Goal: Task Accomplishment & Management: Use online tool/utility

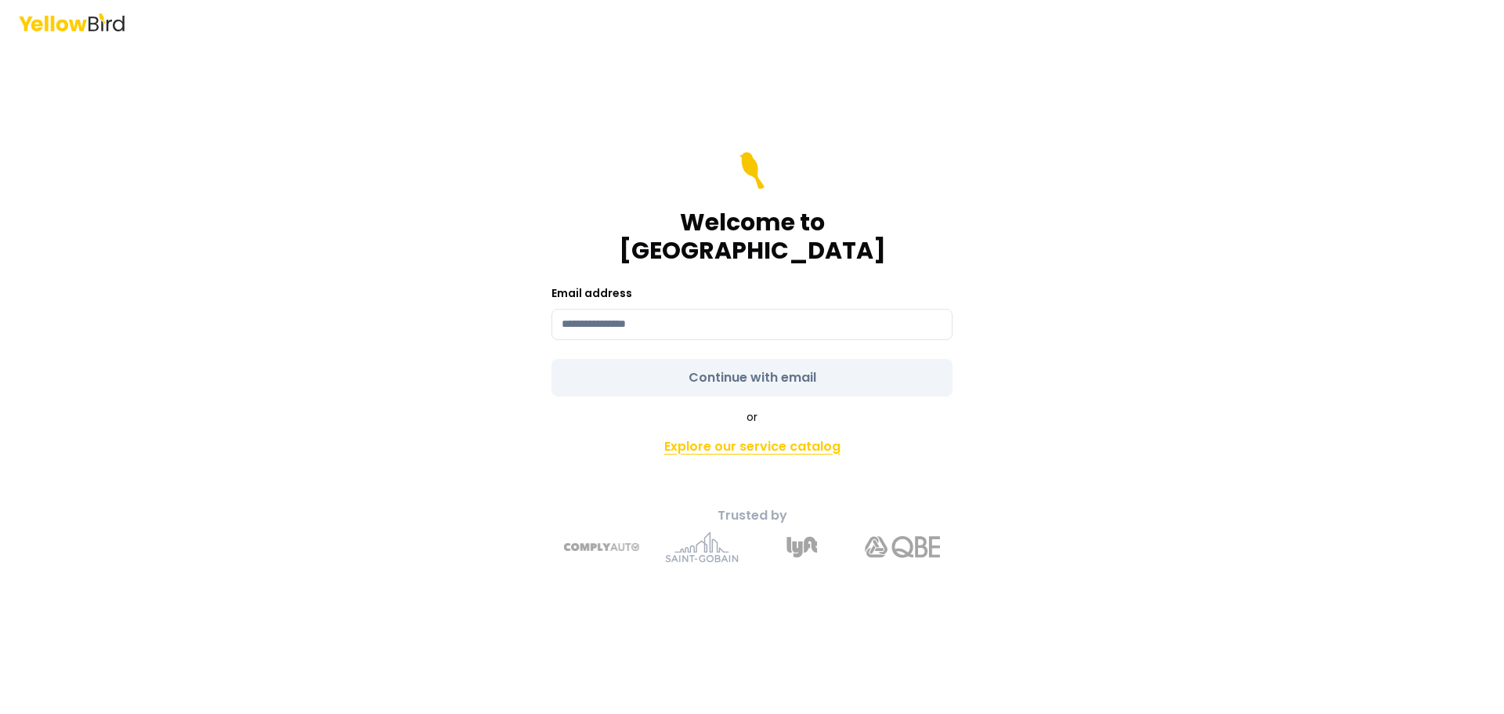
click at [761, 439] on link "Explore our service catalog" at bounding box center [751, 446] width 551 height 31
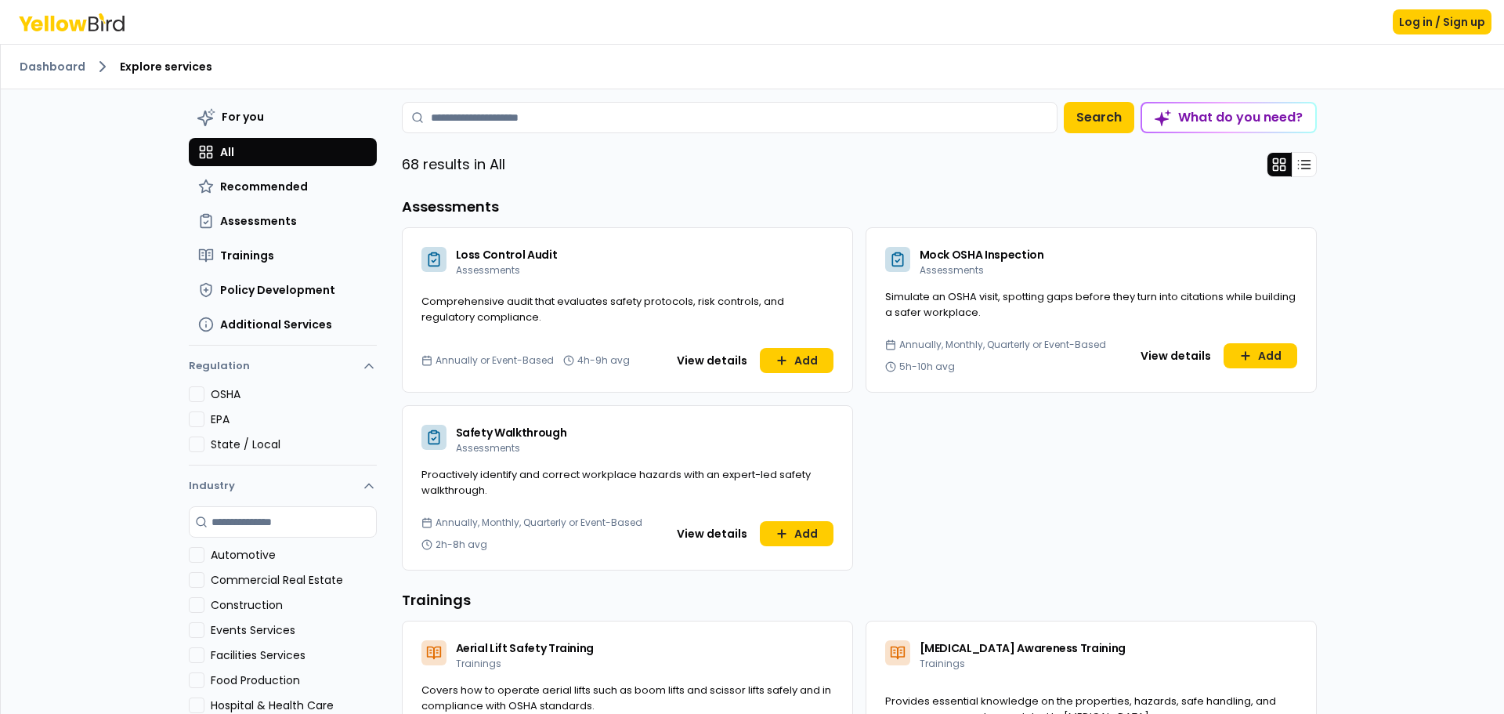
click at [472, 310] on span "Comprehensive audit that evaluates safety protocols, risk controls, and regulat…" at bounding box center [602, 309] width 363 height 31
click at [470, 314] on span "Comprehensive audit that evaluates safety protocols, risk controls, and regulat…" at bounding box center [602, 309] width 363 height 31
click at [609, 316] on span "Comprehensive audit that evaluates safety protocols, risk controls, and regulat…" at bounding box center [627, 309] width 412 height 31
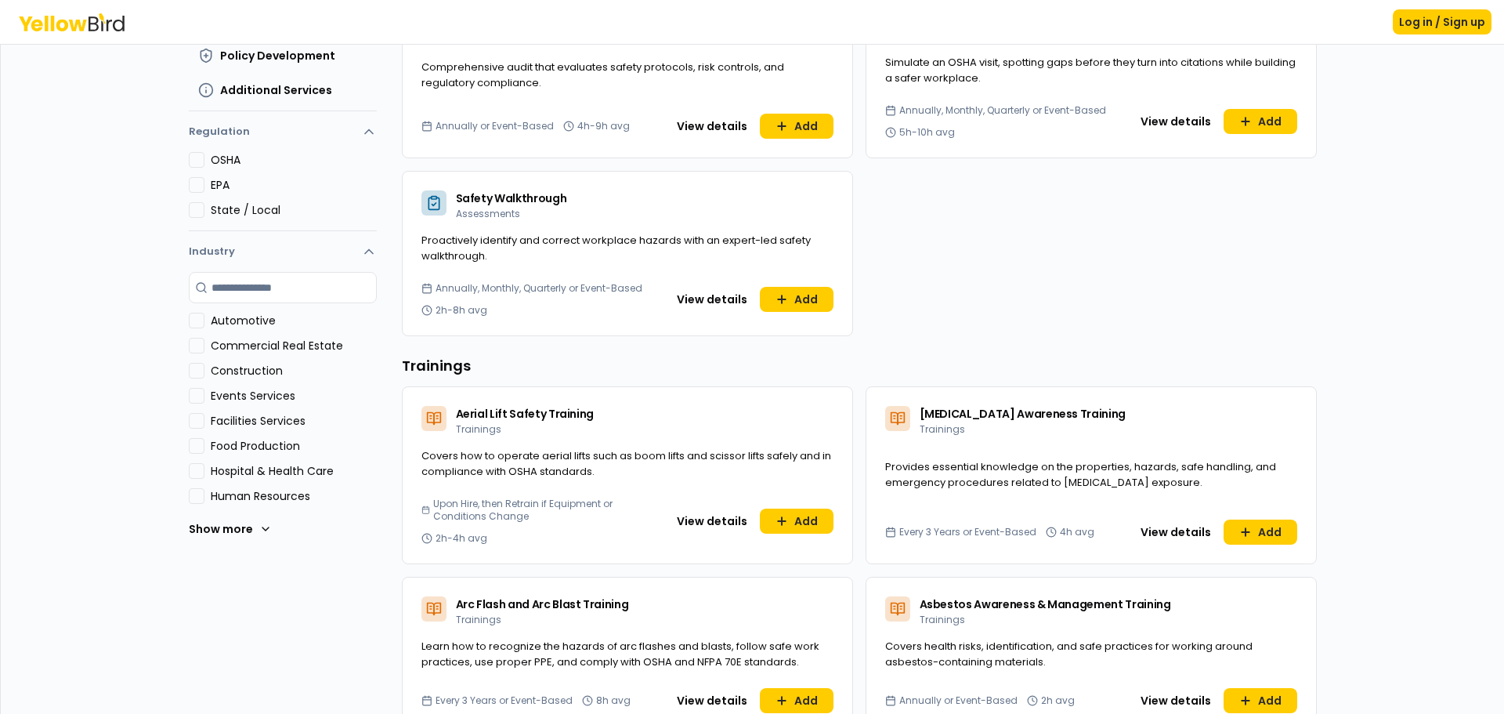
scroll to position [235, 0]
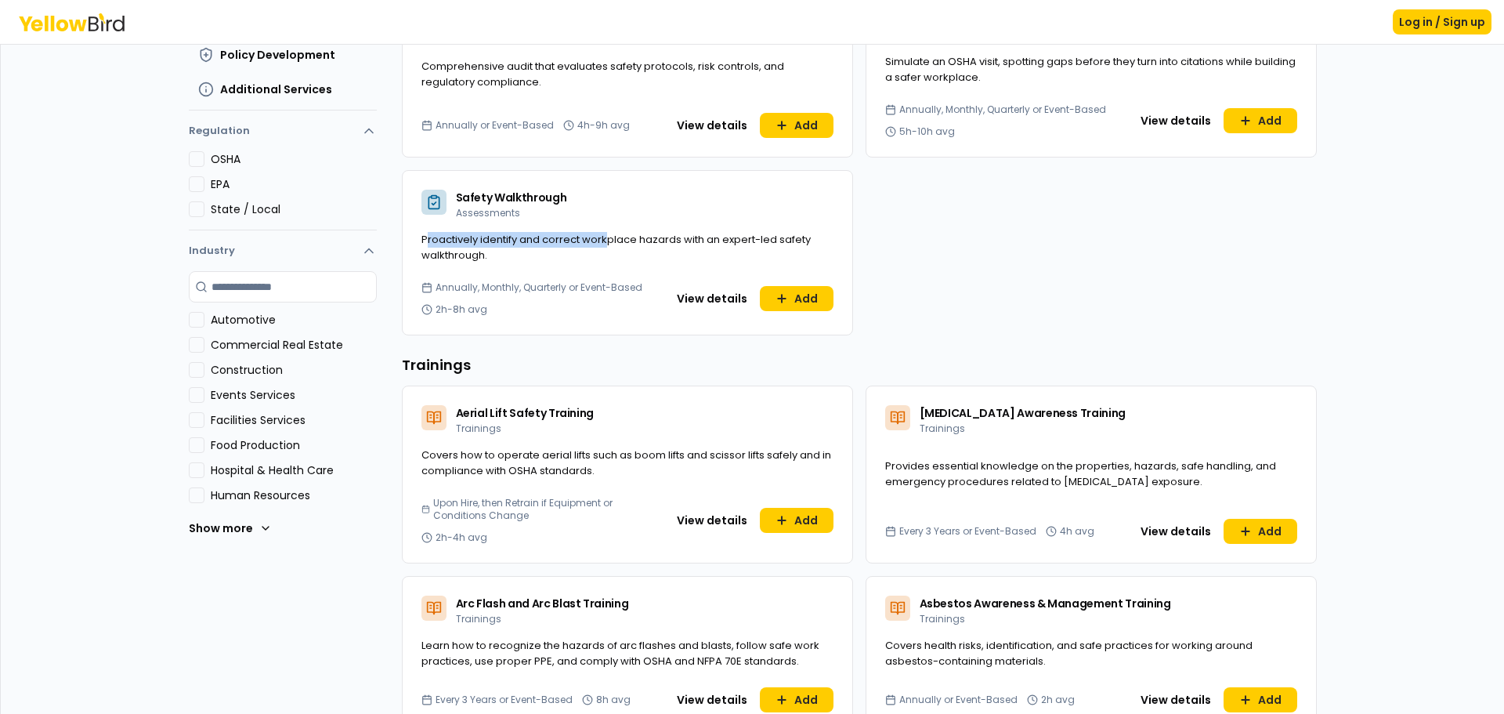
drag, startPoint x: 418, startPoint y: 244, endPoint x: 604, endPoint y: 244, distance: 185.6
click at [604, 244] on span "Proactively identify and correct workplace hazards with an expert-led safety wa…" at bounding box center [615, 247] width 389 height 31
click at [808, 313] on div "Annually, Monthly, Quarterly or Event-Based 2h-8h avg View details Add" at bounding box center [628, 307] width 450 height 53
click at [808, 300] on button "Add" at bounding box center [797, 298] width 74 height 25
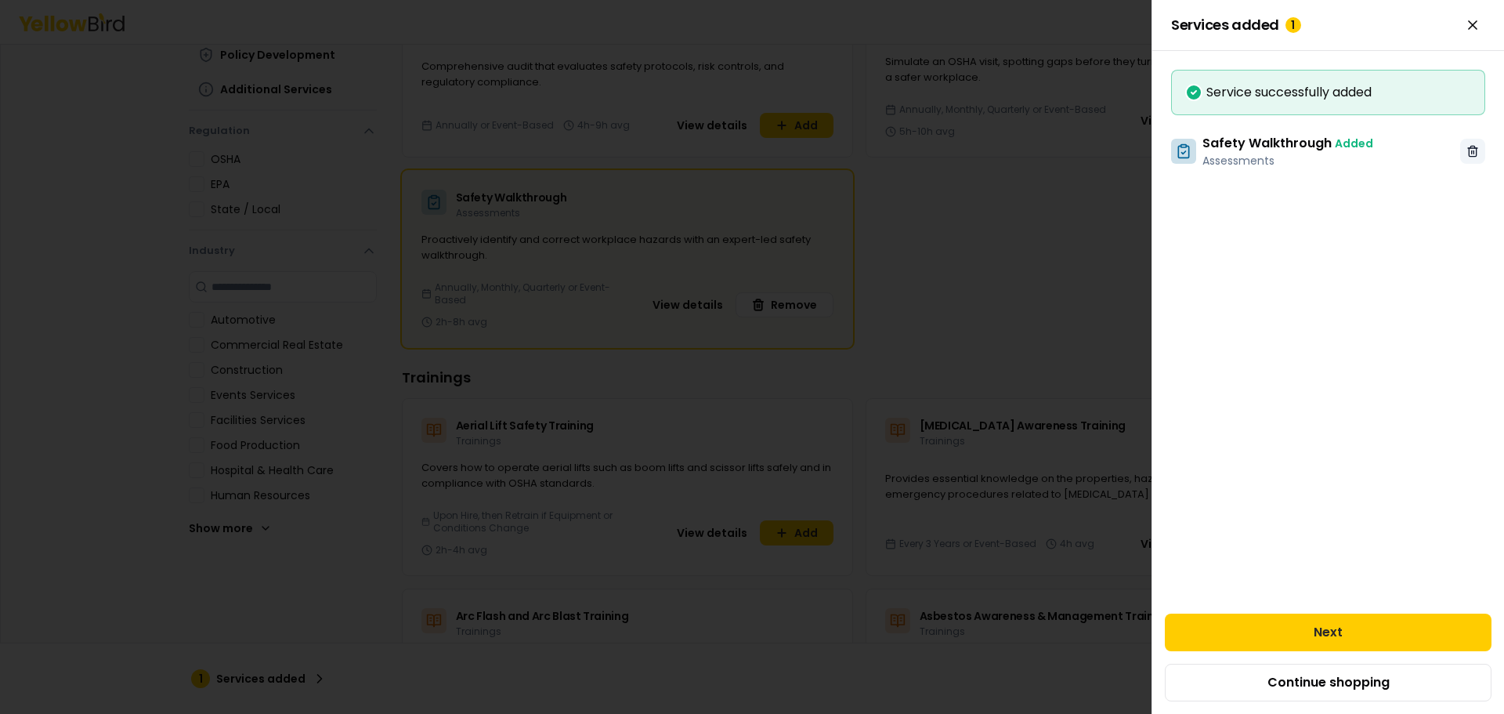
click at [1467, 153] on icon at bounding box center [1472, 151] width 13 height 13
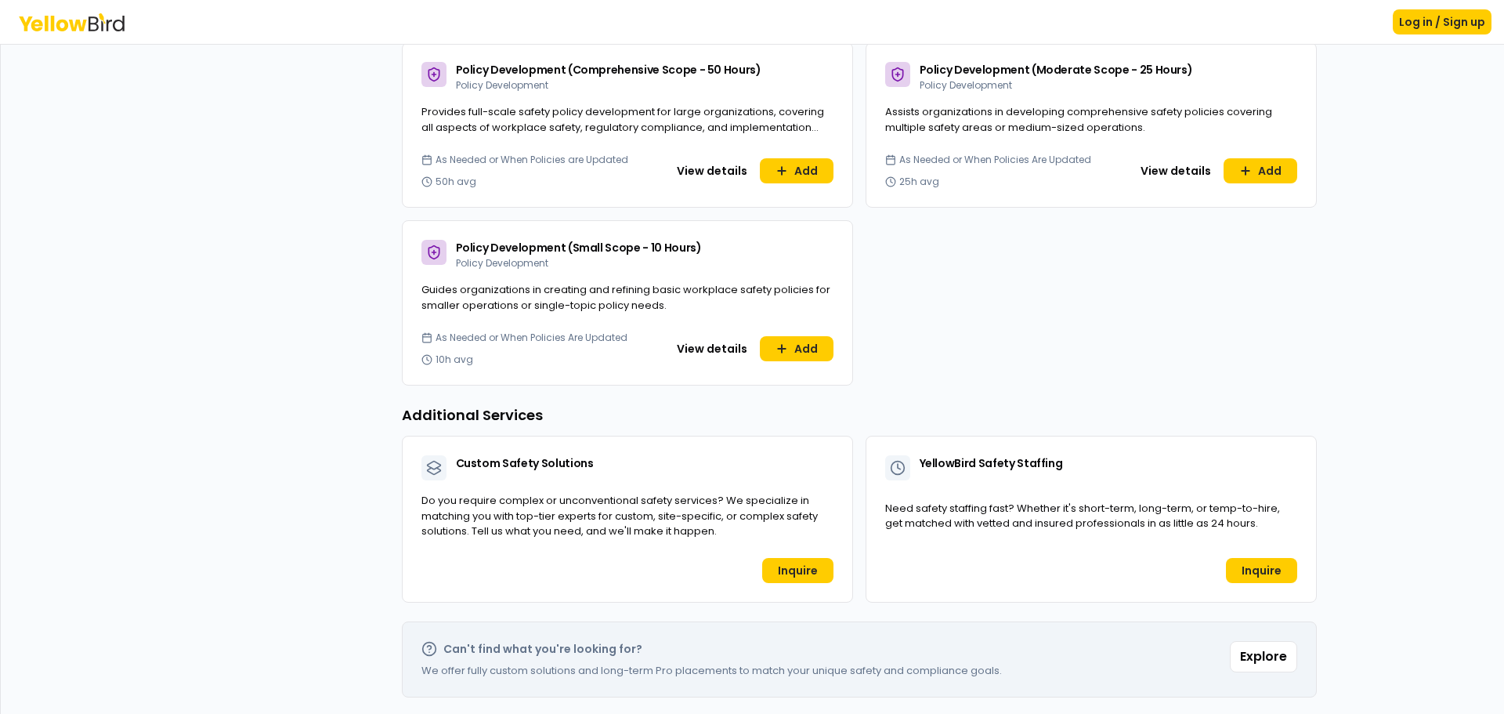
scroll to position [1021, 0]
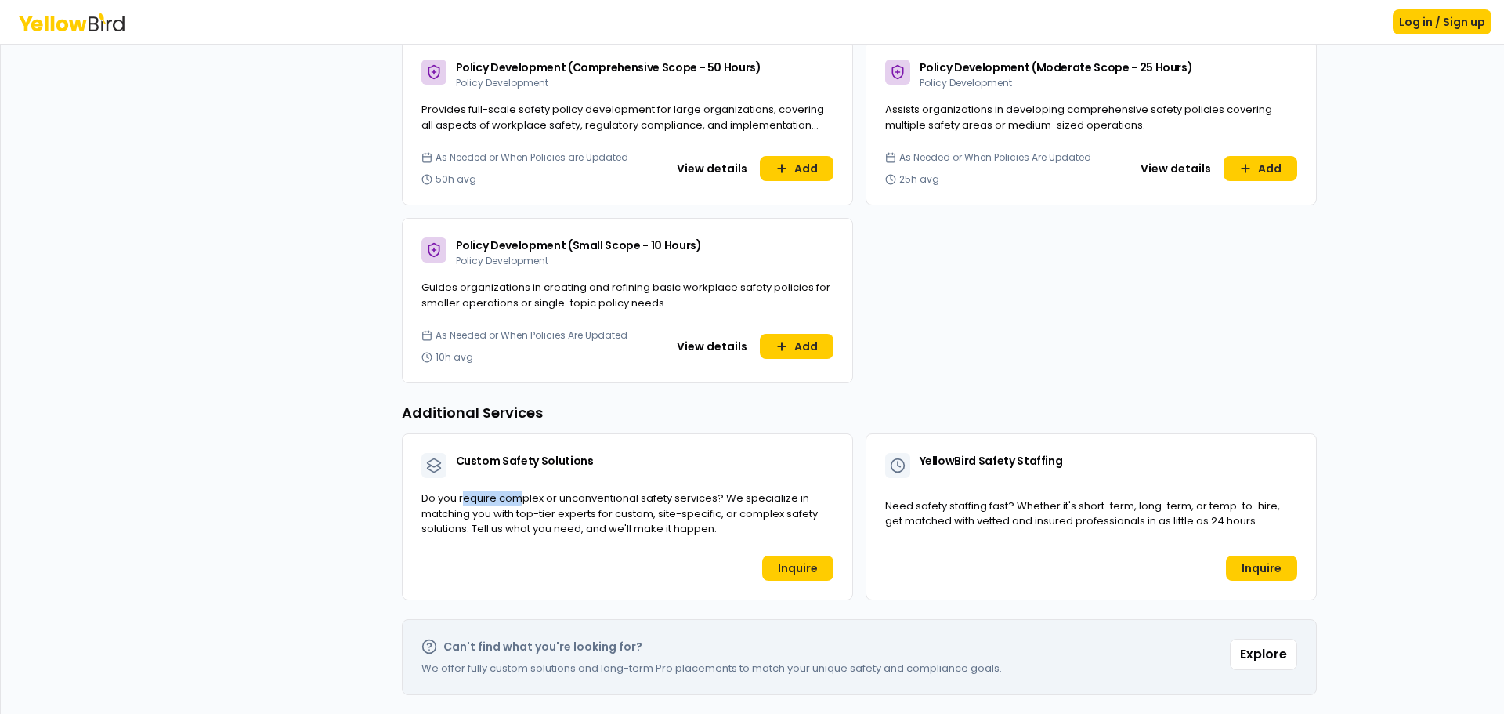
drag, startPoint x: 459, startPoint y: 490, endPoint x: 572, endPoint y: 497, distance: 113.0
click at [565, 497] on span "Do you require complex or unconventional safety services? We specialize in matc…" at bounding box center [619, 512] width 396 height 45
click at [573, 498] on span "Do you require complex or unconventional safety services? We specialize in matc…" at bounding box center [619, 512] width 396 height 45
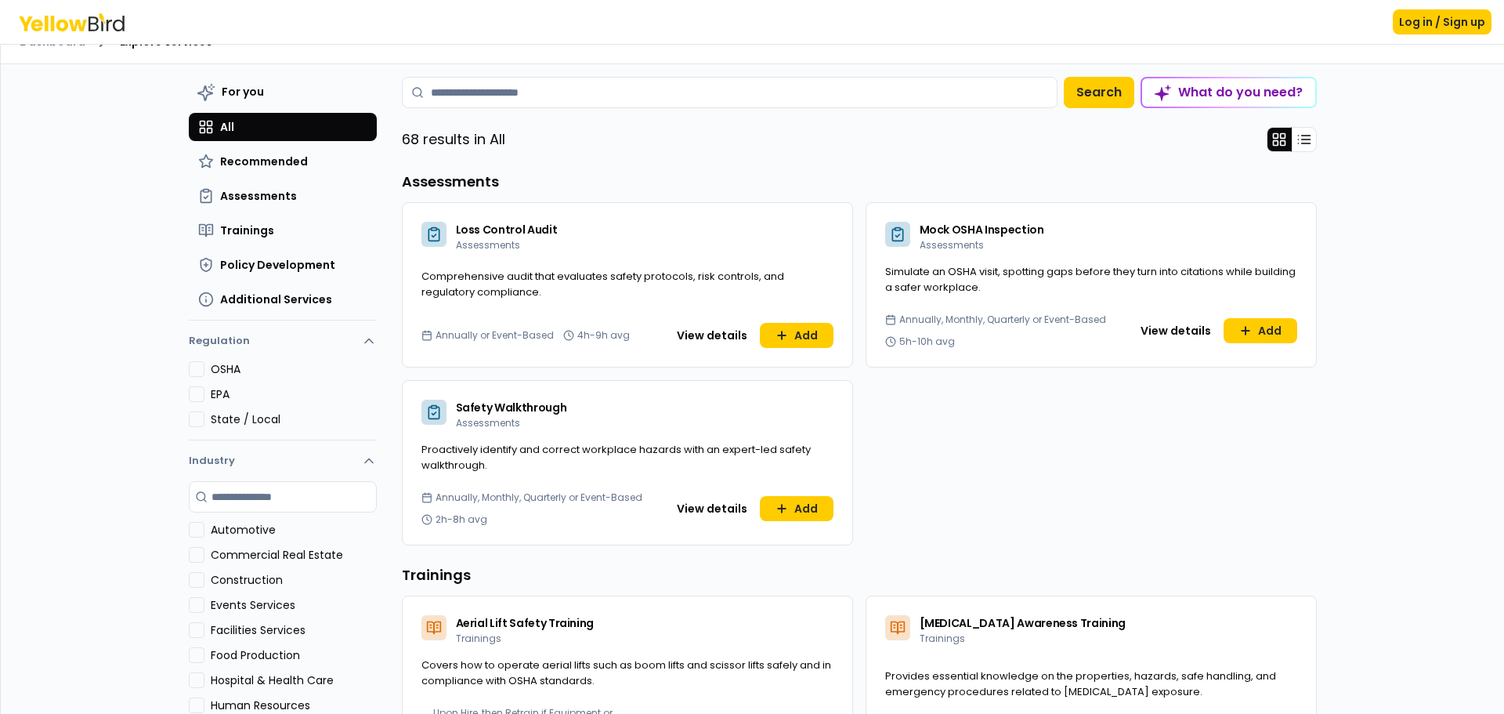
scroll to position [0, 0]
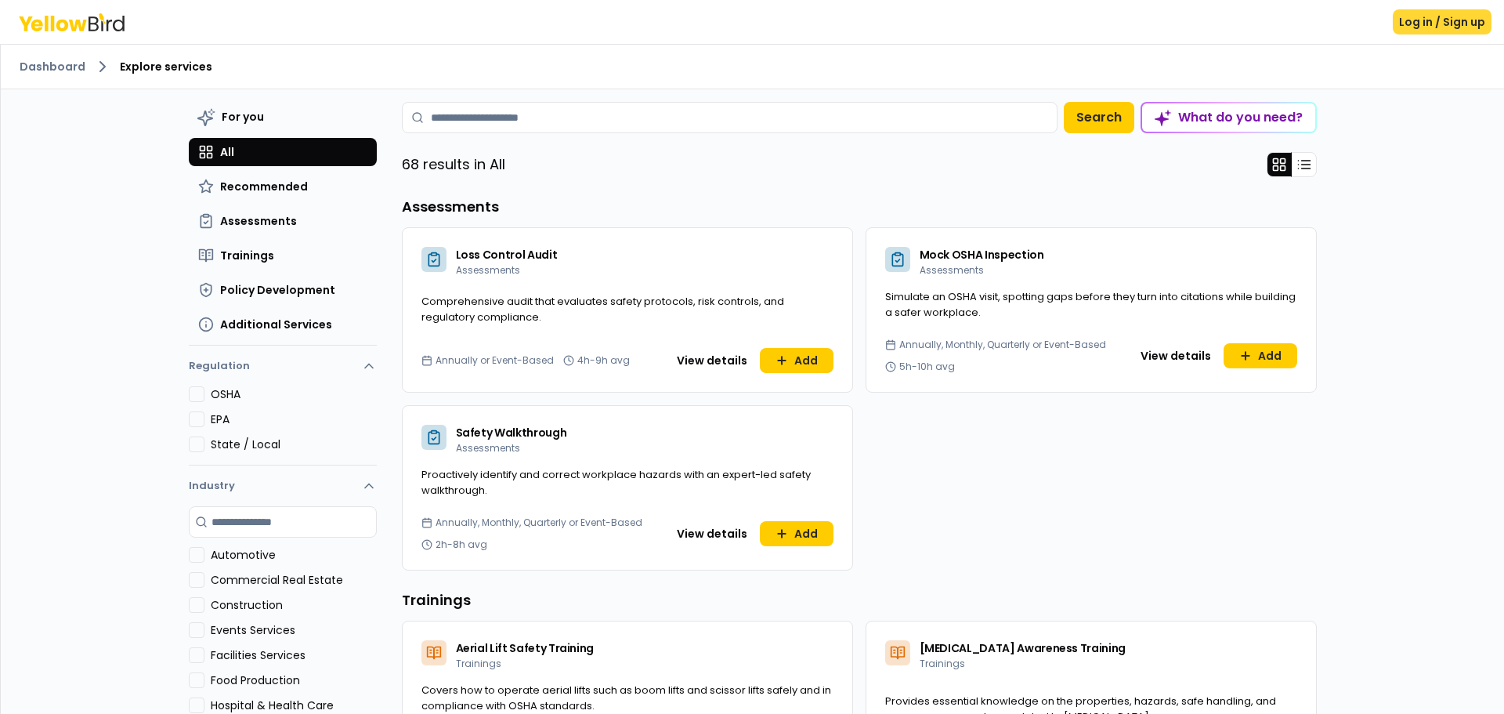
click at [1411, 26] on button "Log in / Sign up" at bounding box center [1442, 21] width 99 height 25
click at [38, 16] on icon at bounding box center [72, 22] width 106 height 18
